Goal: Transaction & Acquisition: Obtain resource

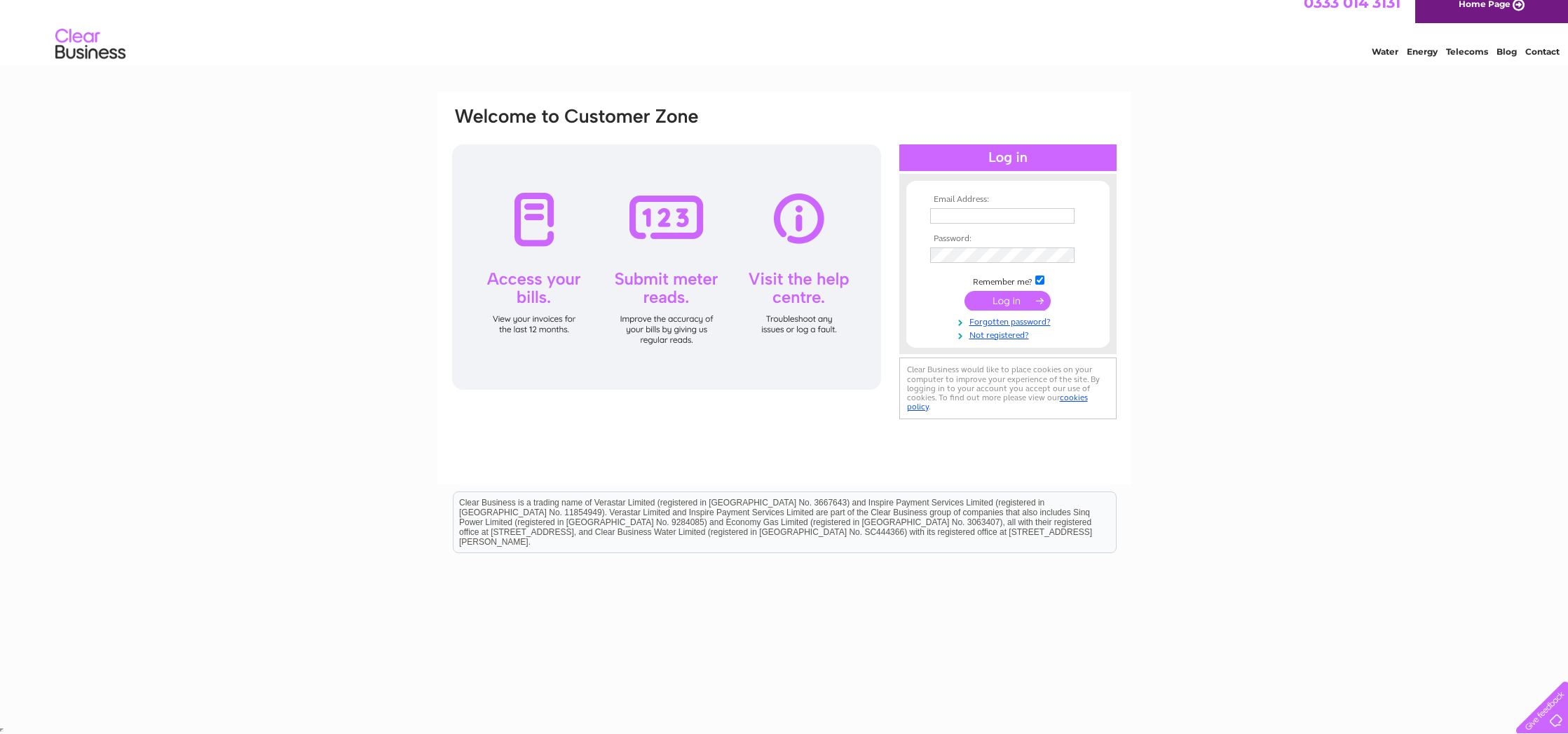
type input "david.ginesi@yahoo.co.uk"
click at [1017, 299] on input "submit" at bounding box center [1007, 301] width 86 height 20
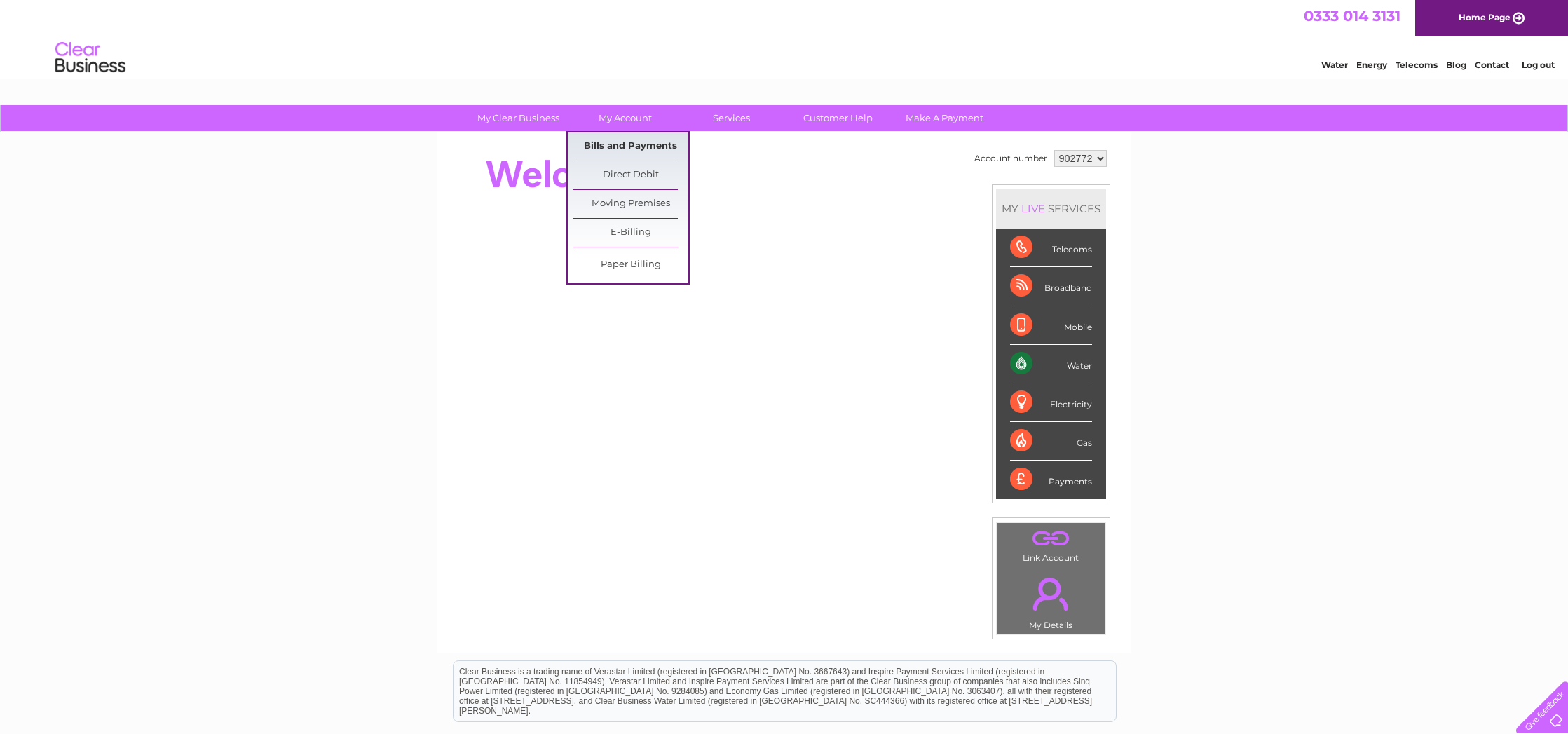
click at [612, 141] on link "Bills and Payments" at bounding box center [630, 147] width 115 height 28
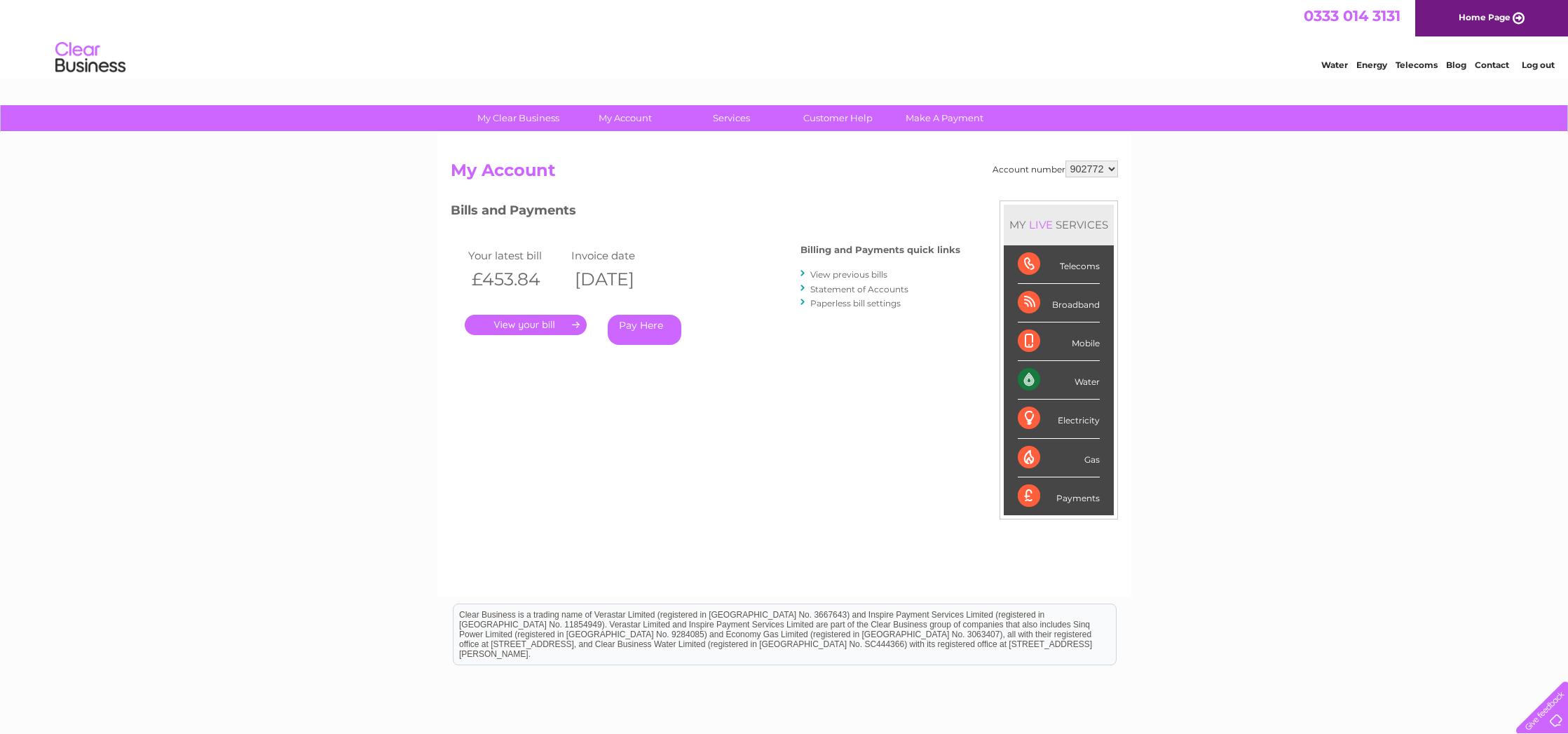
click at [538, 323] on link "." at bounding box center [525, 325] width 122 height 20
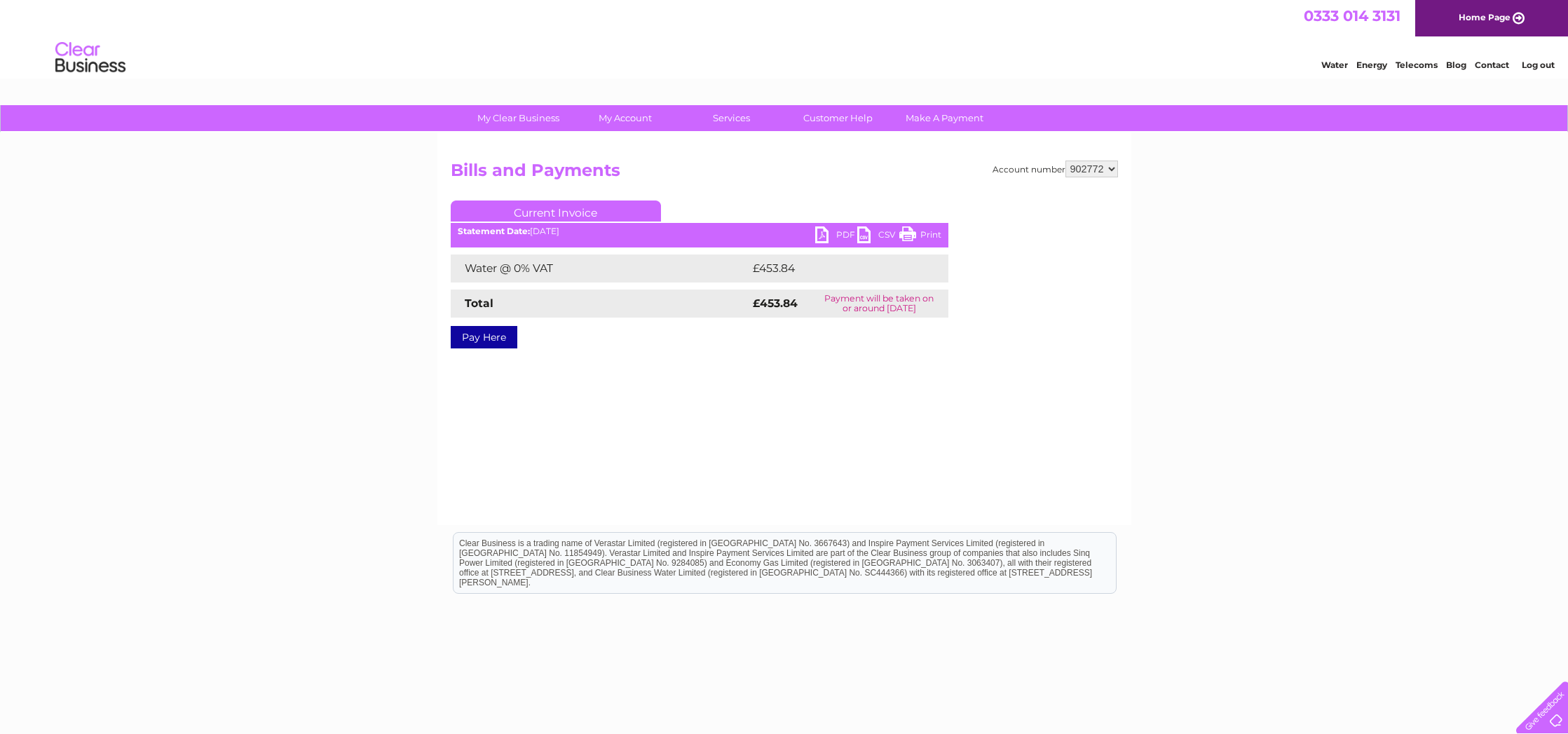
click at [833, 235] on link "PDF" at bounding box center [836, 236] width 42 height 20
